Goal: Information Seeking & Learning: Learn about a topic

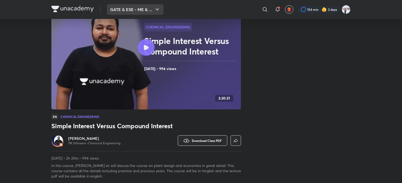
click at [139, 10] on button "GATE & ESE - ME & ..." at bounding box center [135, 9] width 57 height 11
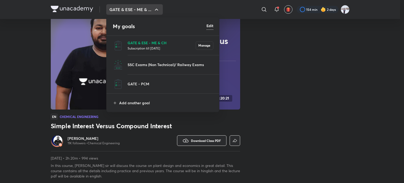
click at [138, 45] on p "GATE & ESE - ME & CH" at bounding box center [162, 43] width 68 height 6
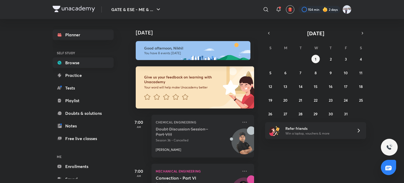
click at [77, 63] on link "Browse" at bounding box center [83, 62] width 61 height 11
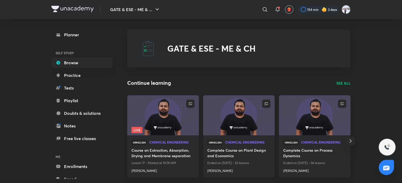
click at [229, 126] on img at bounding box center [238, 115] width 73 height 41
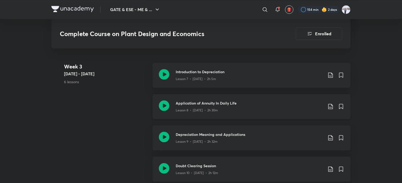
scroll to position [553, 0]
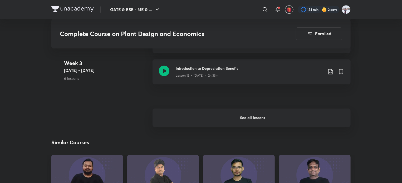
drag, startPoint x: 217, startPoint y: 117, endPoint x: 214, endPoint y: 118, distance: 2.8
click at [217, 117] on h6 "+ See all lessons" at bounding box center [251, 117] width 198 height 18
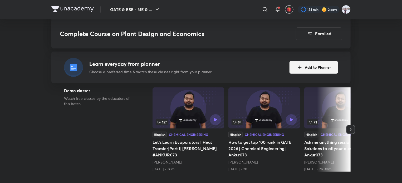
scroll to position [184, 0]
